Goal: Find specific page/section: Find specific page/section

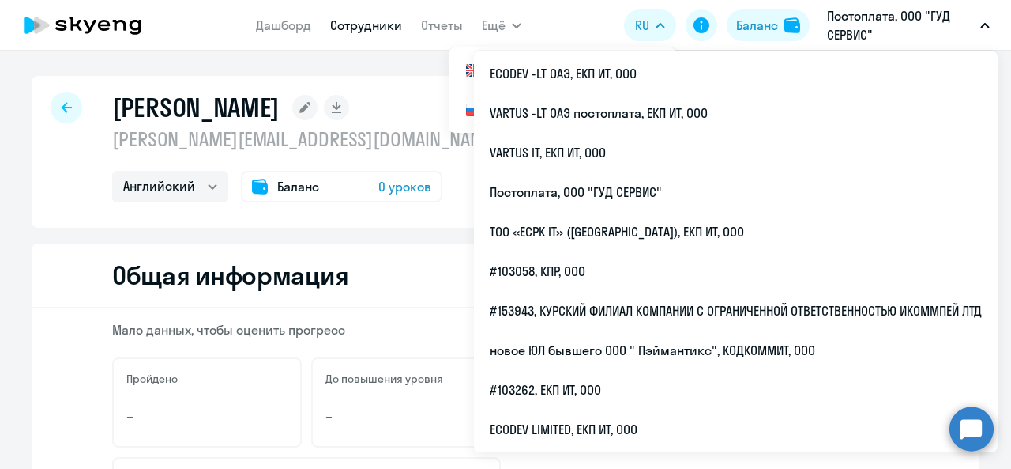
select select "english"
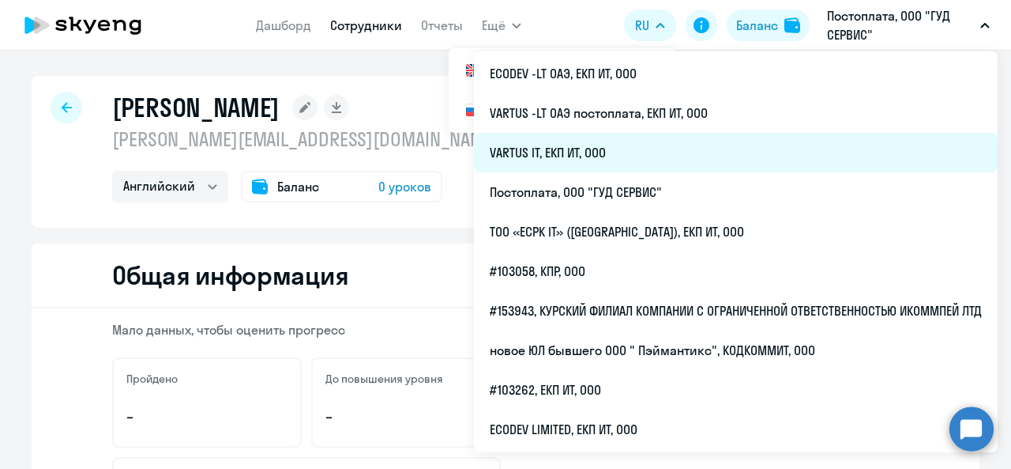
click at [685, 152] on li "VARTUS IT, ЕКП ИТ, ООО" at bounding box center [736, 153] width 524 height 40
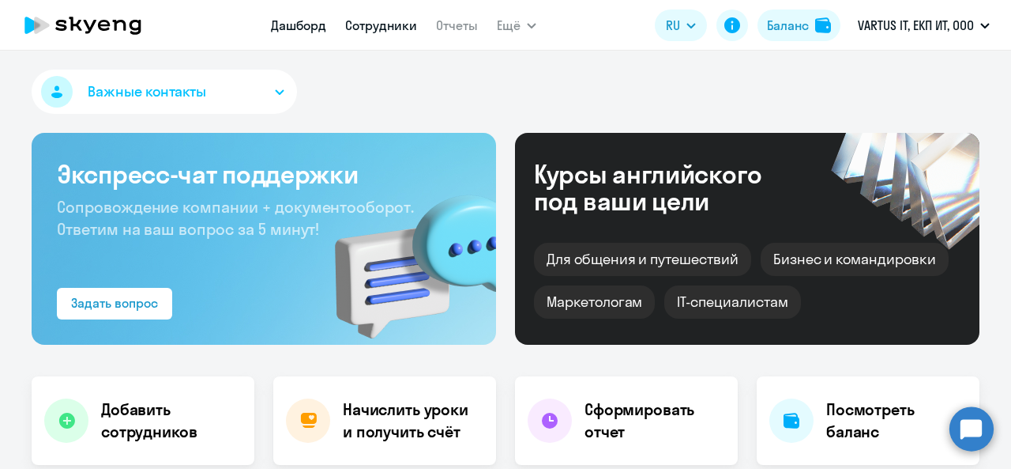
click at [394, 32] on link "Сотрудники" at bounding box center [381, 25] width 72 height 16
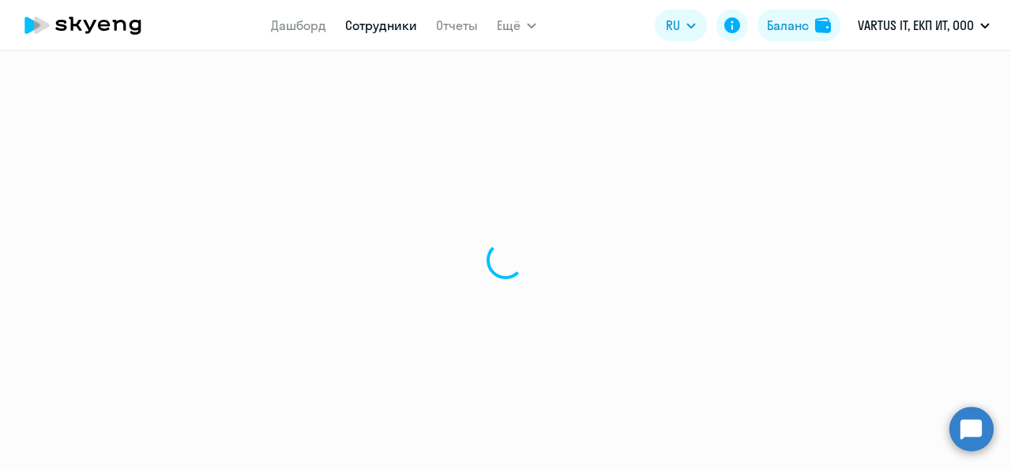
select select "30"
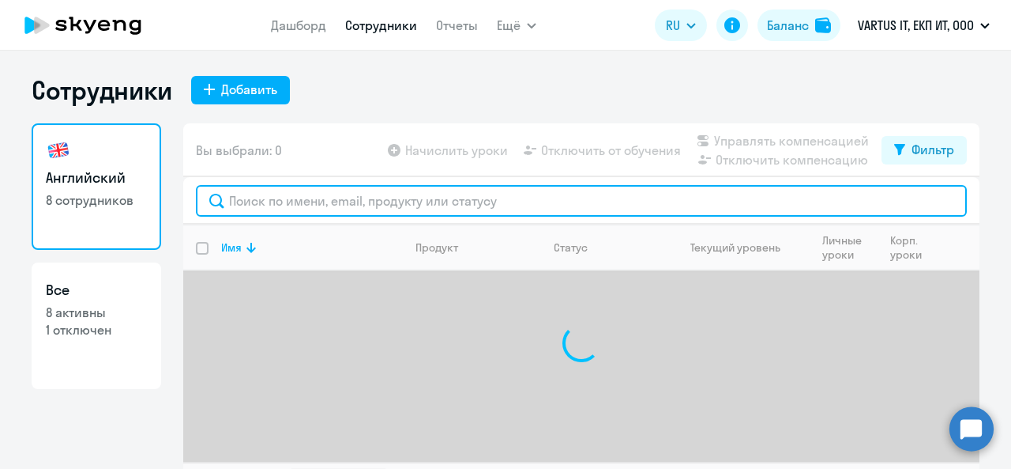
click at [457, 214] on input "text" at bounding box center [581, 201] width 771 height 32
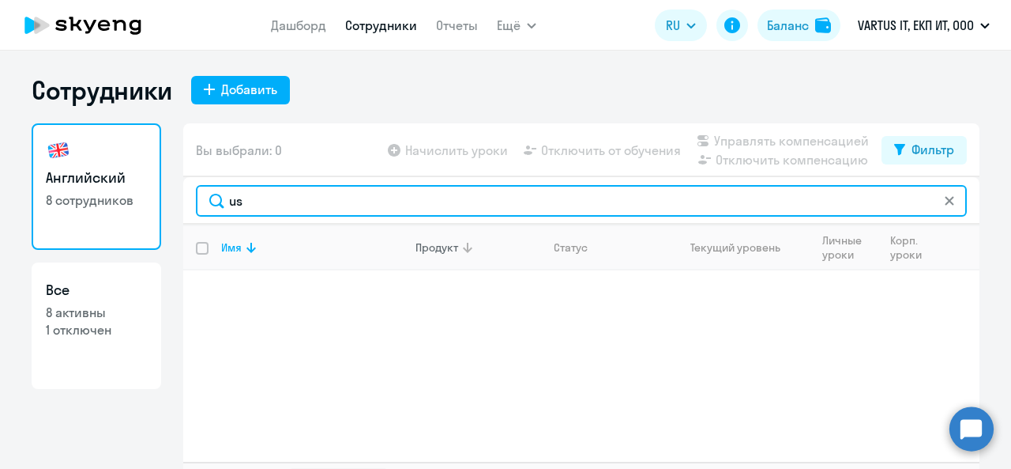
type input "u"
type input "уша"
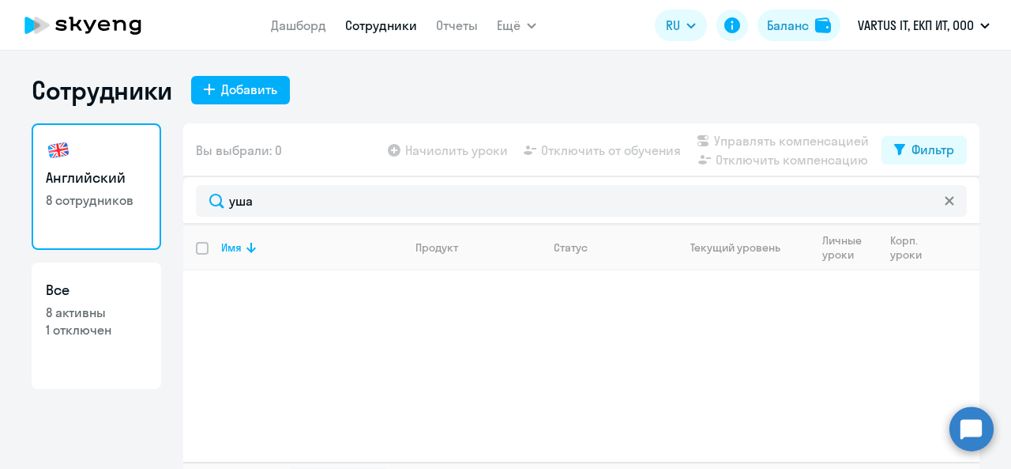
drag, startPoint x: 81, startPoint y: 31, endPoint x: 92, endPoint y: 7, distance: 26.2
click at [81, 31] on icon at bounding box center [82, 26] width 139 height 40
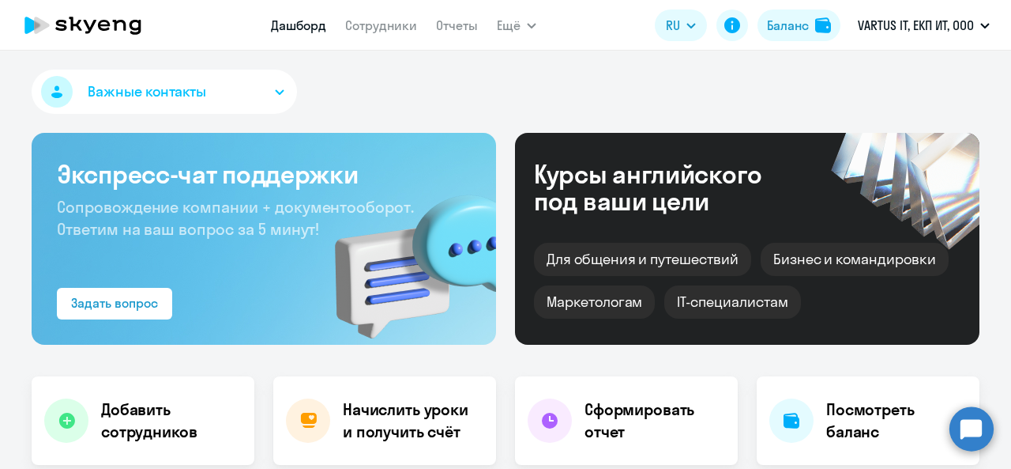
select select "30"
